Goal: Task Accomplishment & Management: Complete application form

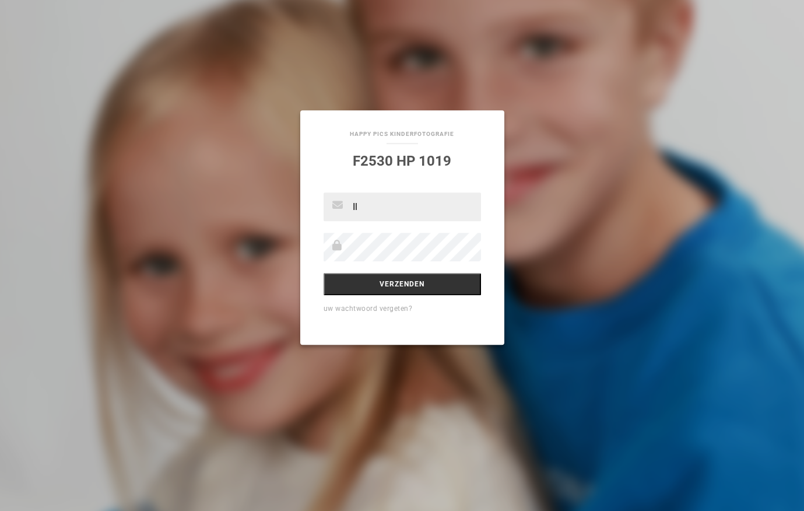
type input "[PERSON_NAME][EMAIL_ADDRESS][DOMAIN_NAME]"
click at [445, 288] on input "Verzenden" at bounding box center [402, 285] width 157 height 22
click at [402, 289] on input "Verzenden" at bounding box center [402, 285] width 157 height 22
click at [412, 276] on input "Verzenden" at bounding box center [402, 285] width 157 height 22
click at [392, 292] on input "Verzenden" at bounding box center [402, 285] width 157 height 22
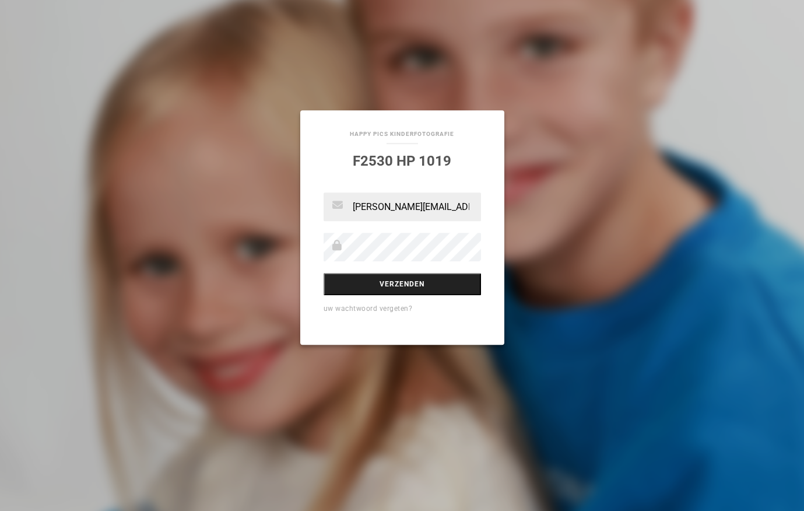
click at [397, 286] on input "Verzenden" at bounding box center [402, 285] width 157 height 22
click at [398, 281] on input "Verzenden" at bounding box center [402, 285] width 157 height 22
